Goal: Information Seeking & Learning: Learn about a topic

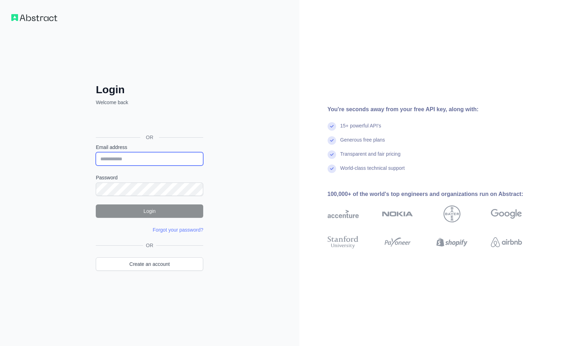
type input "**********"
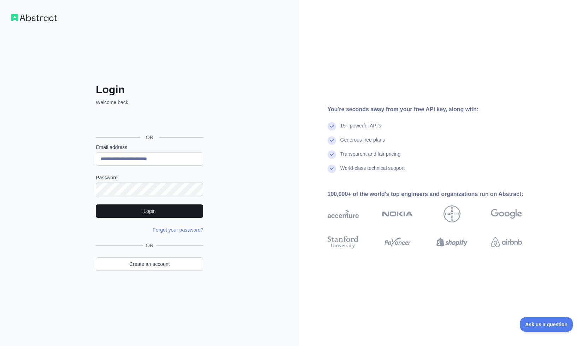
click at [158, 211] on button "Login" at bounding box center [149, 211] width 107 height 13
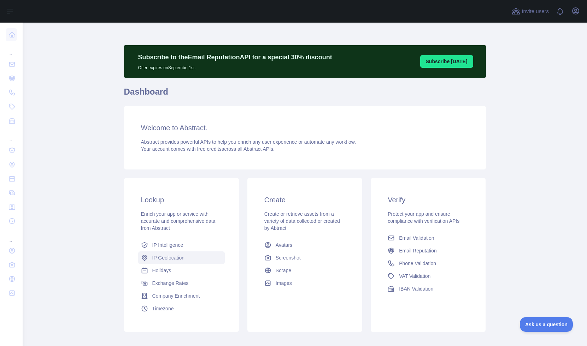
click at [159, 258] on span "IP Geolocation" at bounding box center [168, 258] width 33 height 7
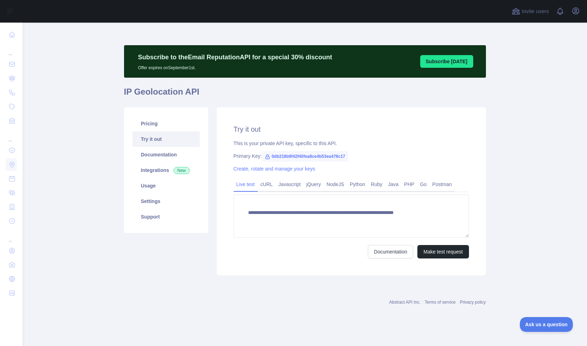
type textarea "**********"
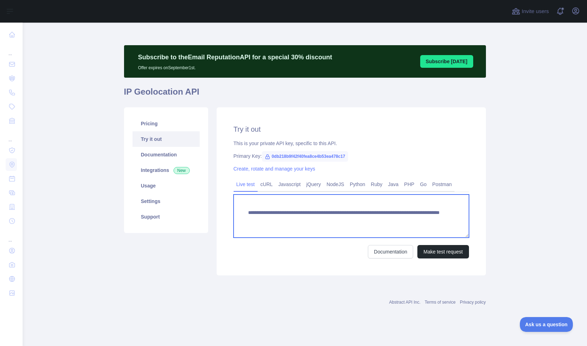
drag, startPoint x: 388, startPoint y: 222, endPoint x: 243, endPoint y: 212, distance: 145.6
click at [243, 212] on textarea "**********" at bounding box center [351, 216] width 235 height 43
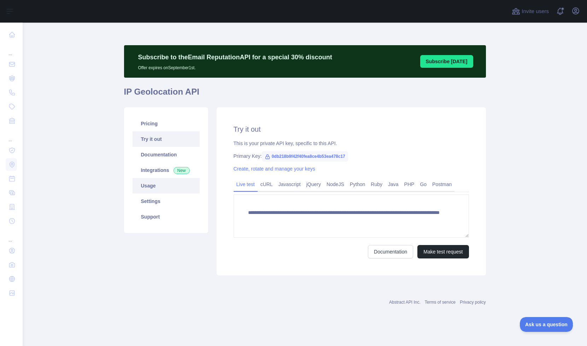
click at [154, 185] on link "Usage" at bounding box center [166, 186] width 67 height 16
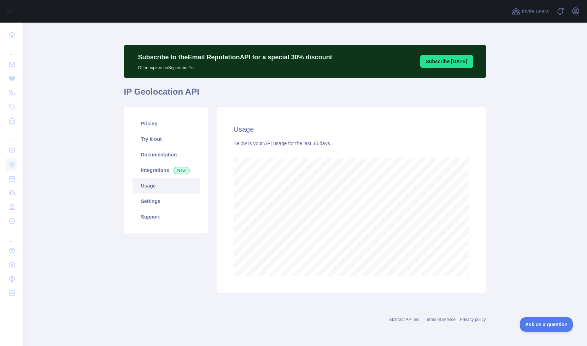
scroll to position [324, 565]
click at [154, 128] on link "Pricing" at bounding box center [166, 124] width 67 height 16
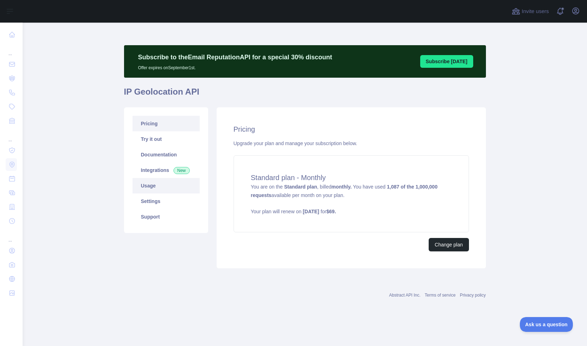
click at [153, 188] on link "Usage" at bounding box center [166, 186] width 67 height 16
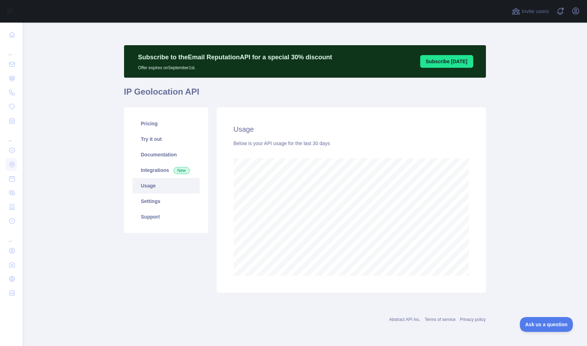
scroll to position [324, 565]
click at [157, 203] on link "Settings" at bounding box center [166, 202] width 67 height 16
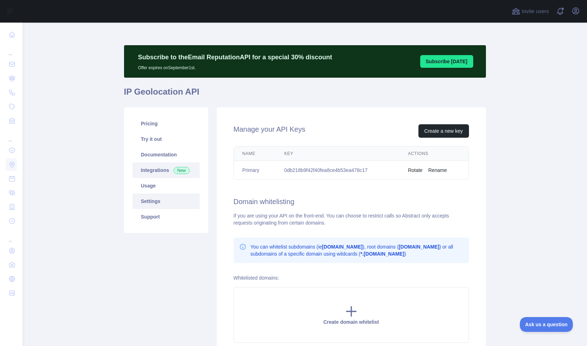
click at [162, 165] on link "Integrations New" at bounding box center [166, 171] width 67 height 16
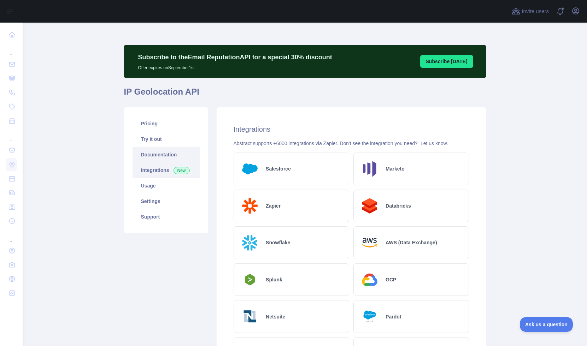
click at [159, 154] on link "Documentation" at bounding box center [166, 155] width 67 height 16
click at [162, 155] on link "Documentation" at bounding box center [166, 155] width 67 height 16
click at [150, 136] on link "Try it out" at bounding box center [166, 140] width 67 height 16
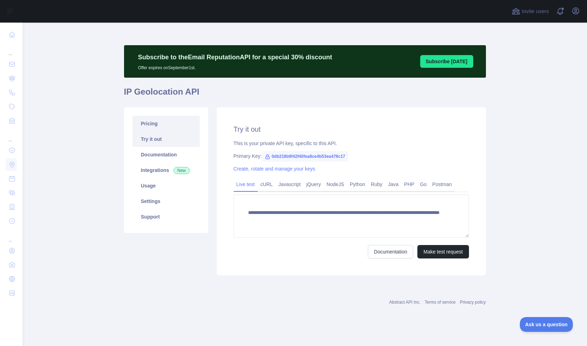
click at [152, 125] on link "Pricing" at bounding box center [166, 124] width 67 height 16
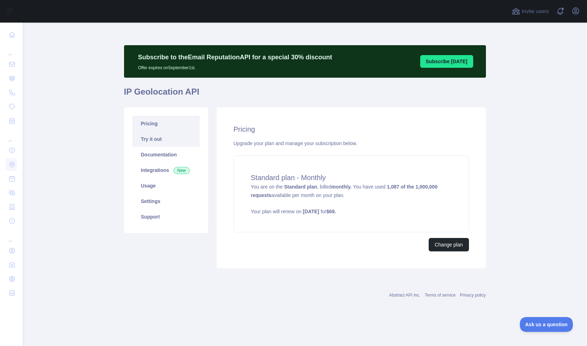
click at [155, 133] on link "Try it out" at bounding box center [166, 140] width 67 height 16
